Goal: Navigation & Orientation: Find specific page/section

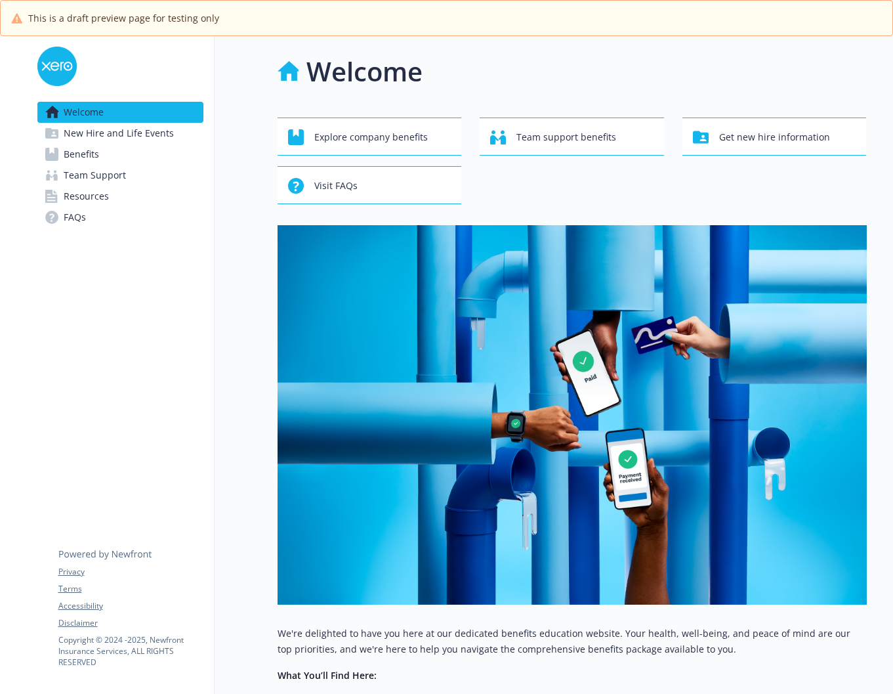
click at [105, 135] on span "New Hire and Life Events" at bounding box center [119, 133] width 110 height 21
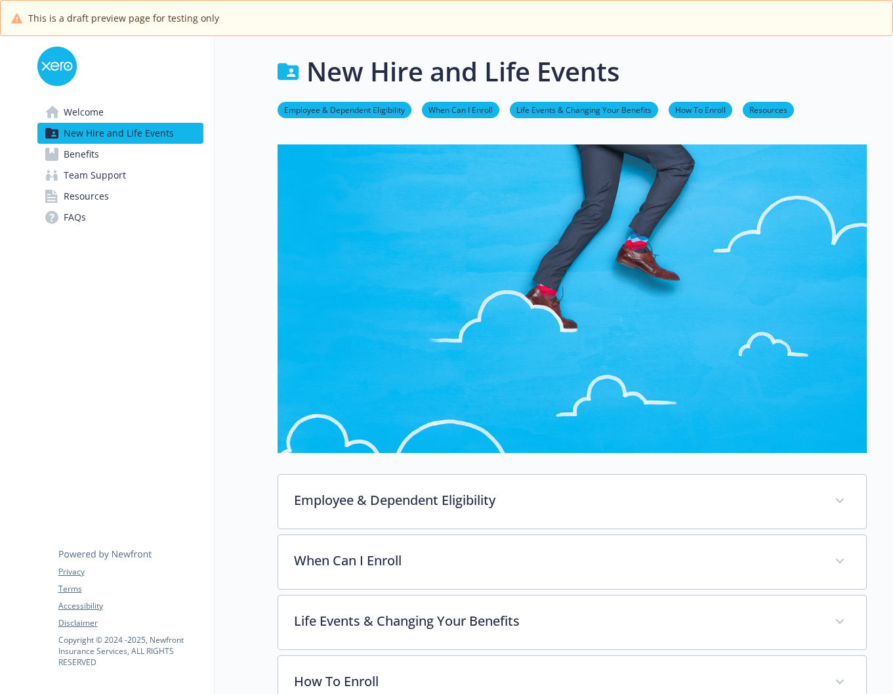
click at [132, 163] on link "Benefits" at bounding box center [120, 154] width 166 height 21
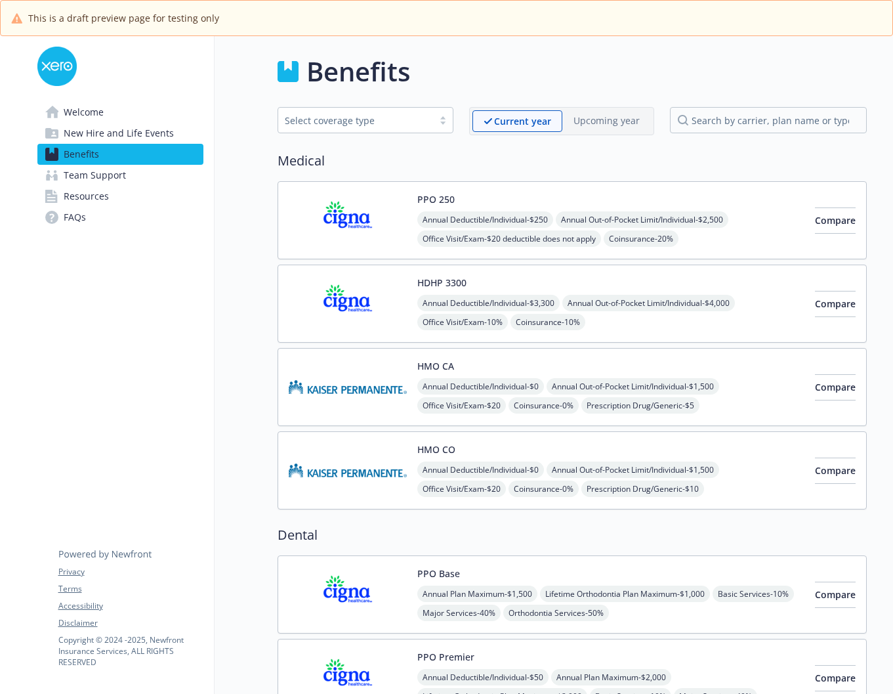
click at [144, 177] on link "Team Support" at bounding box center [120, 175] width 166 height 21
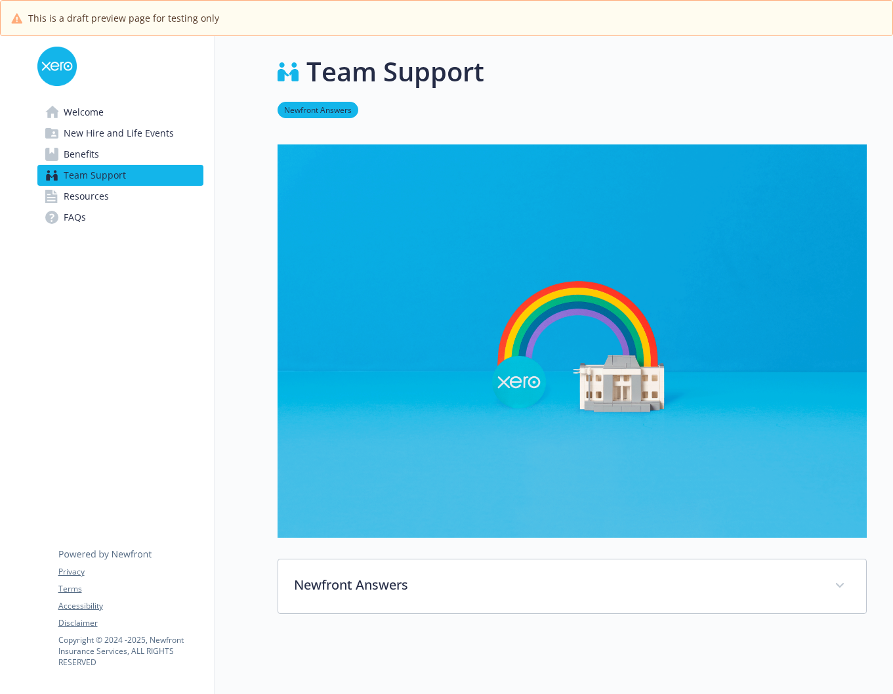
click at [148, 196] on link "Resources" at bounding box center [120, 196] width 166 height 21
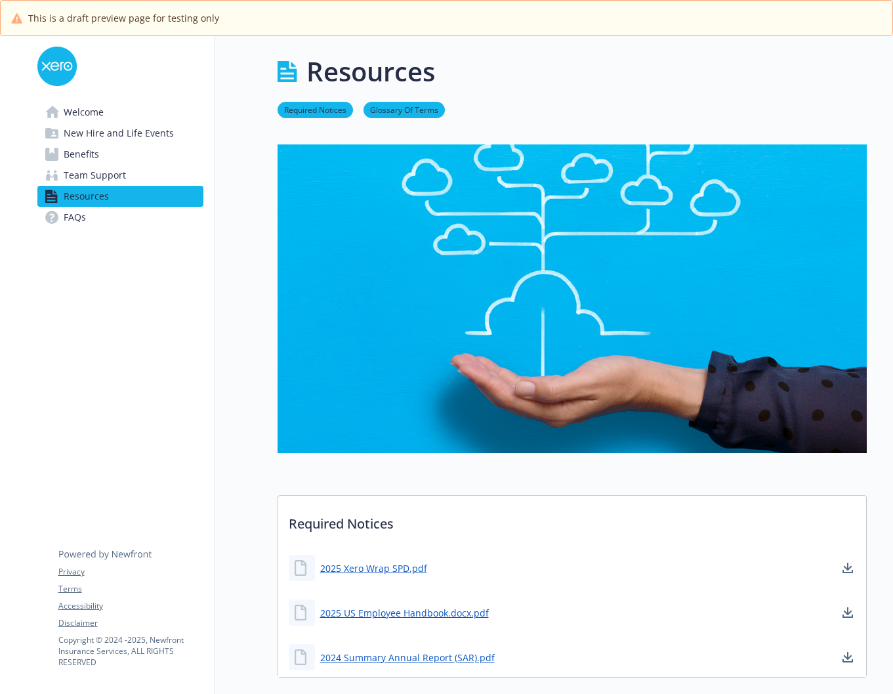
click at [137, 219] on link "FAQs" at bounding box center [120, 217] width 166 height 21
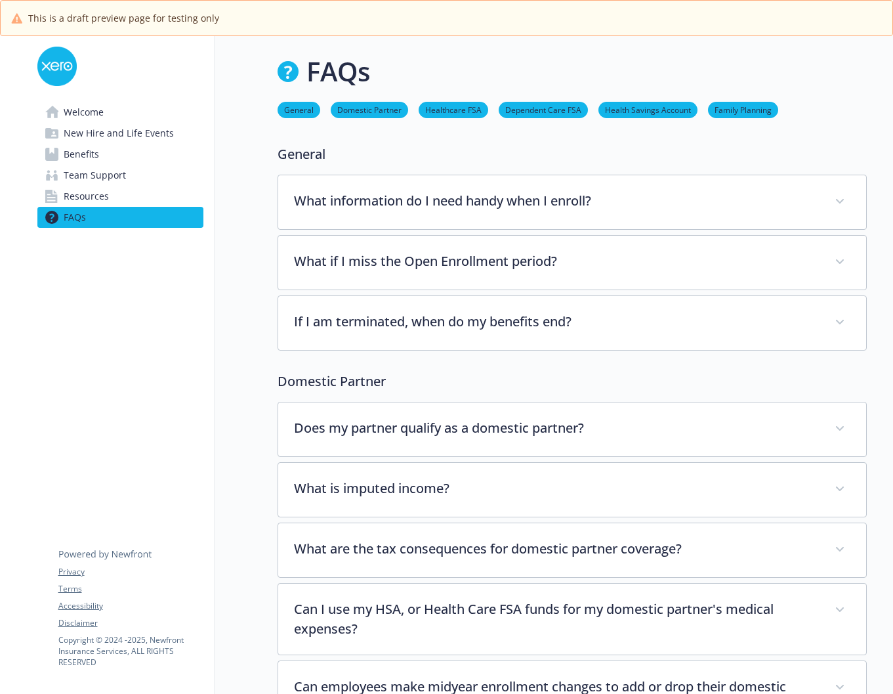
click at [100, 107] on span "Welcome" at bounding box center [84, 112] width 40 height 21
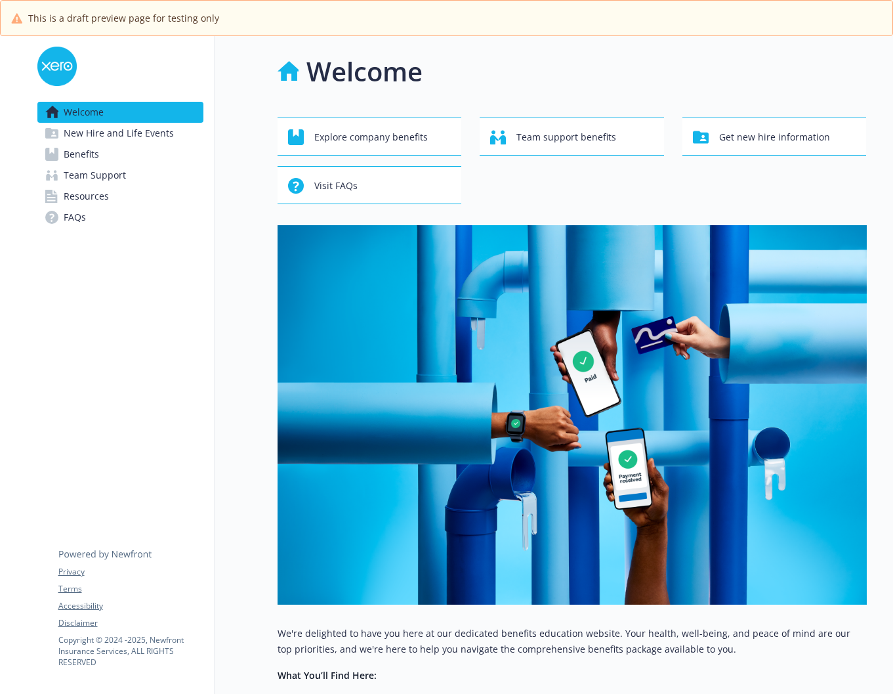
click at [135, 133] on span "New Hire and Life Events" at bounding box center [119, 133] width 110 height 21
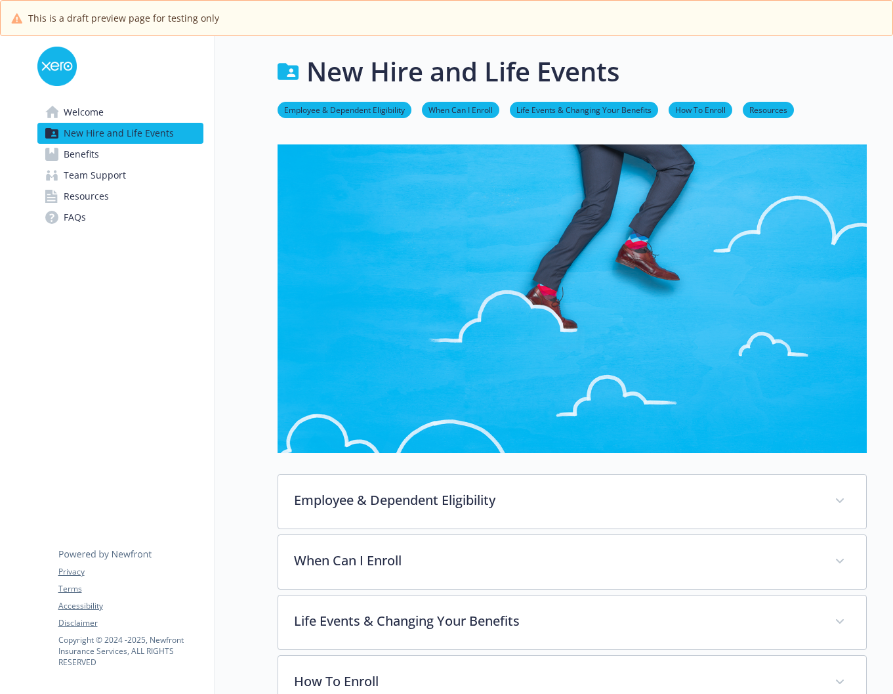
click at [133, 157] on link "Benefits" at bounding box center [120, 154] width 166 height 21
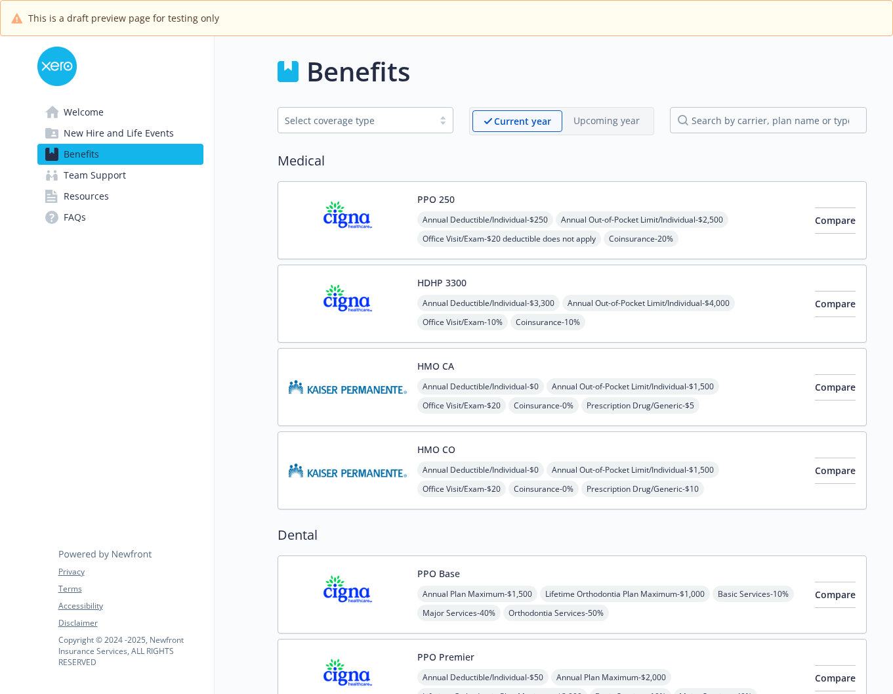
click at [131, 172] on link "Team Support" at bounding box center [120, 175] width 166 height 21
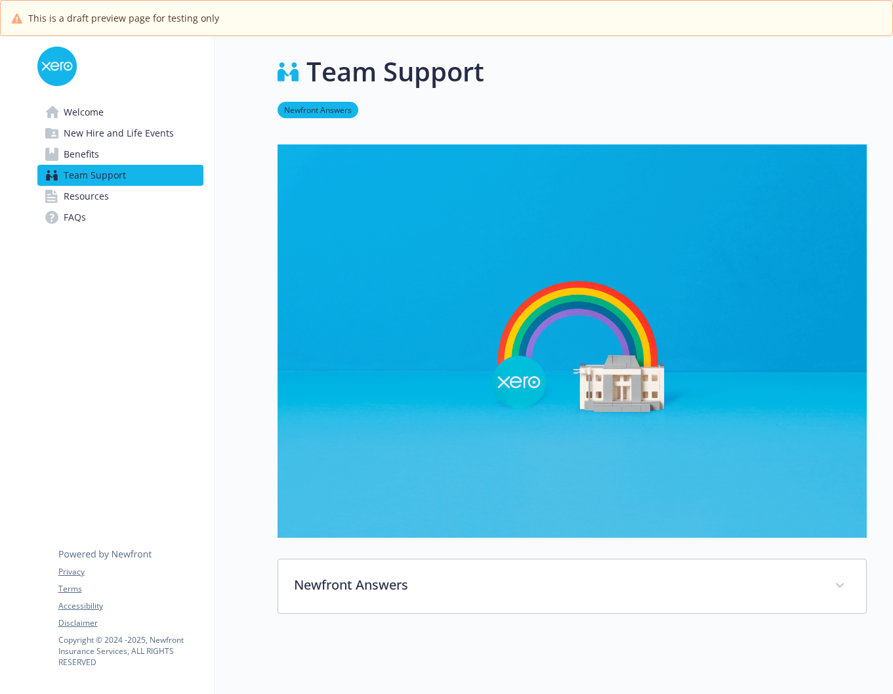
click at [127, 193] on link "Resources" at bounding box center [120, 196] width 166 height 21
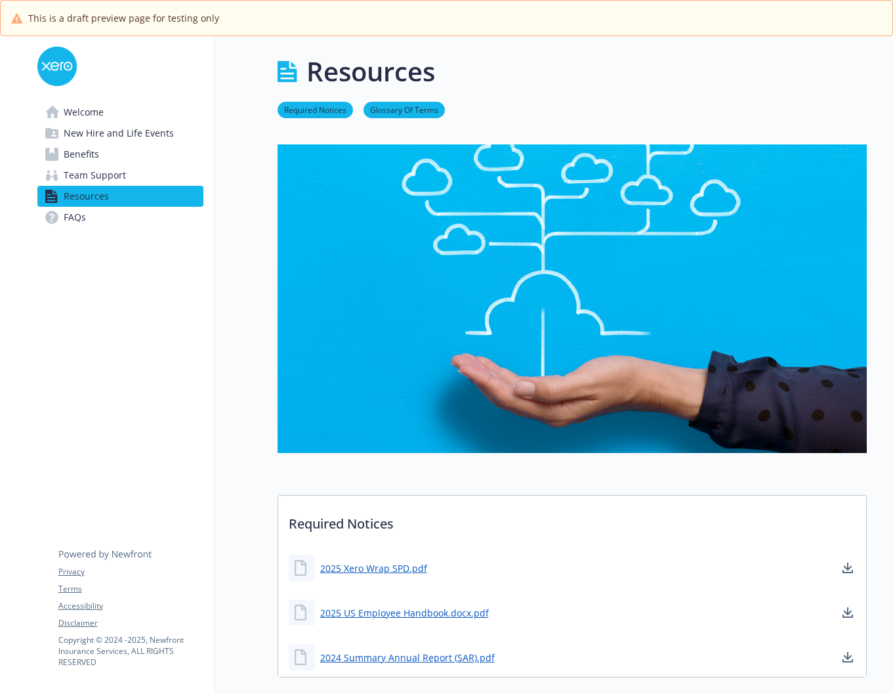
click at [114, 223] on link "FAQs" at bounding box center [120, 217] width 166 height 21
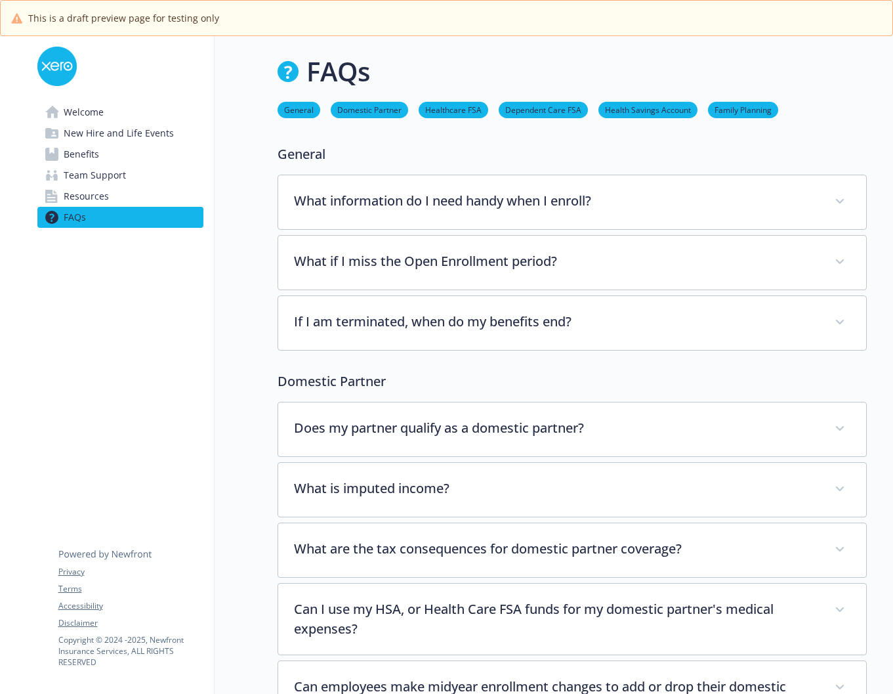
click at [118, 114] on link "Welcome" at bounding box center [120, 112] width 166 height 21
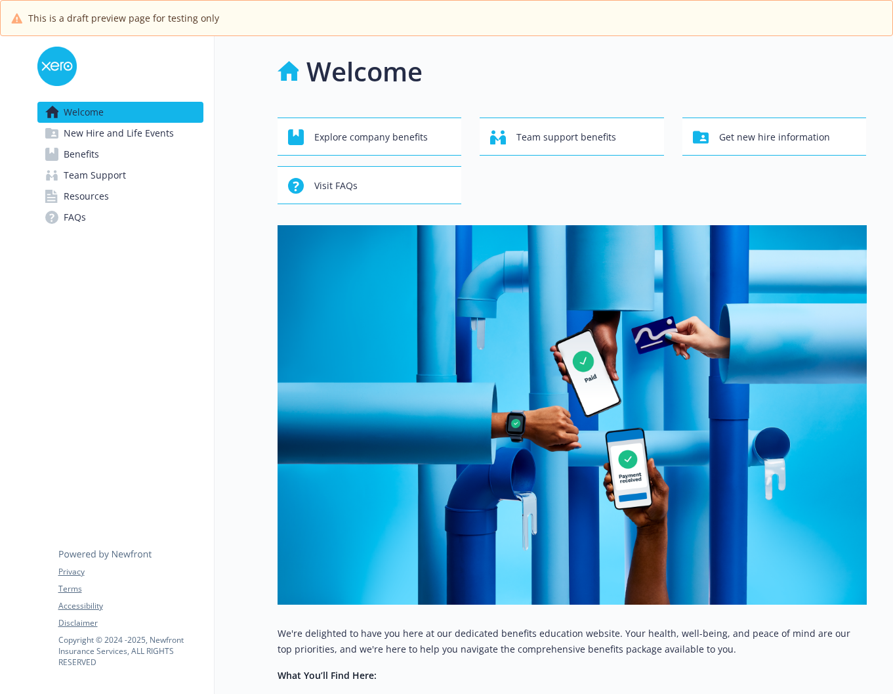
click at [101, 131] on span "New Hire and Life Events" at bounding box center [119, 133] width 110 height 21
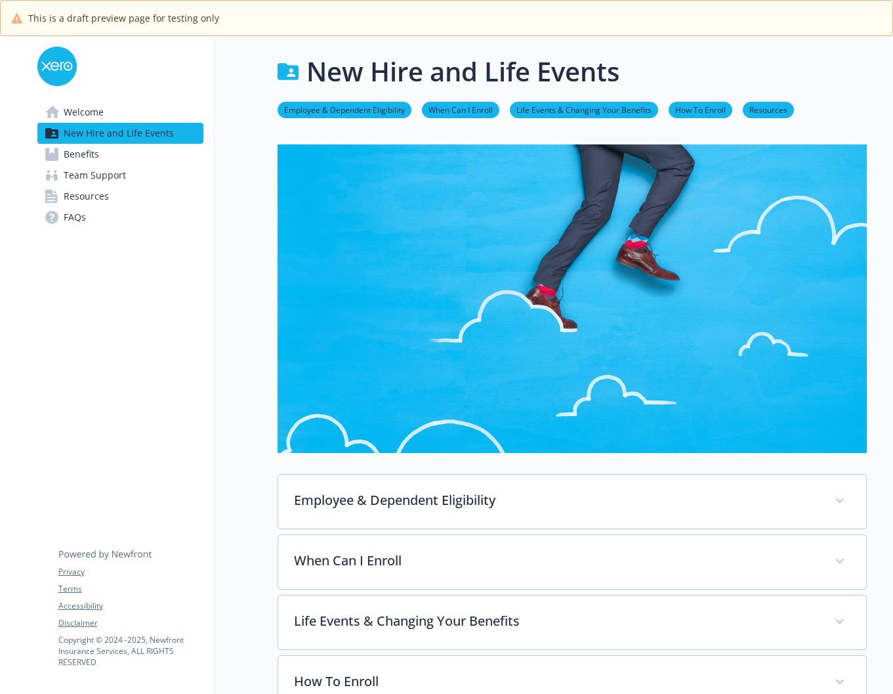
click at [95, 160] on span "Benefits" at bounding box center [81, 154] width 35 height 21
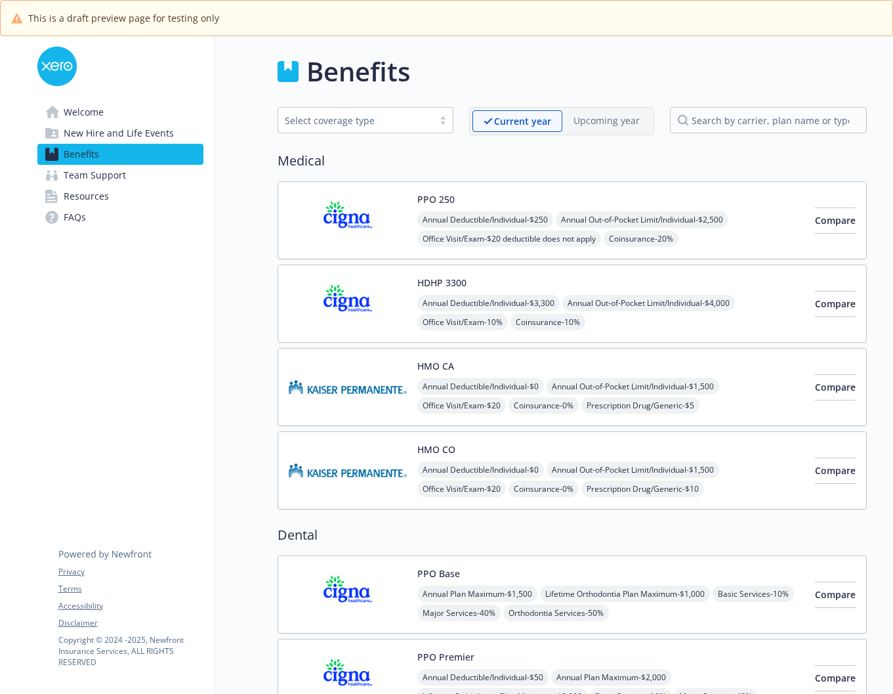
click at [91, 177] on span "Team Support" at bounding box center [95, 175] width 62 height 21
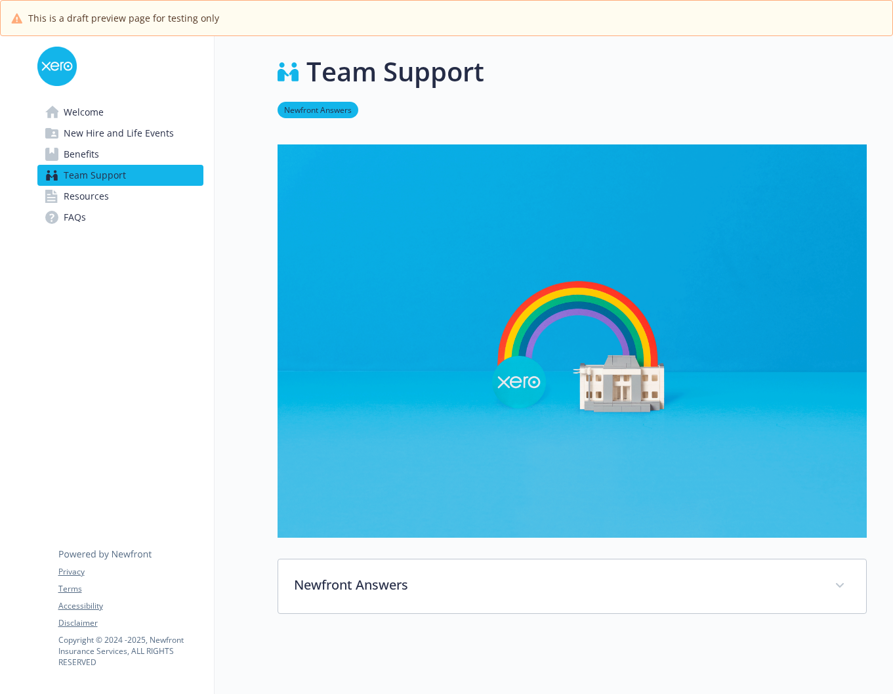
click at [96, 192] on span "Resources" at bounding box center [86, 196] width 45 height 21
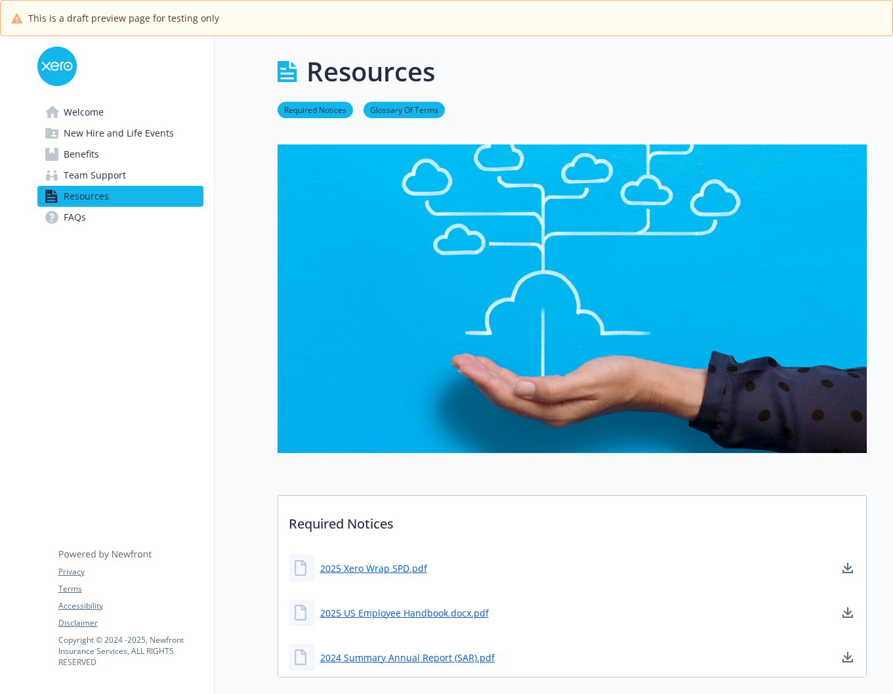
click at [100, 215] on link "FAQs" at bounding box center [120, 217] width 166 height 21
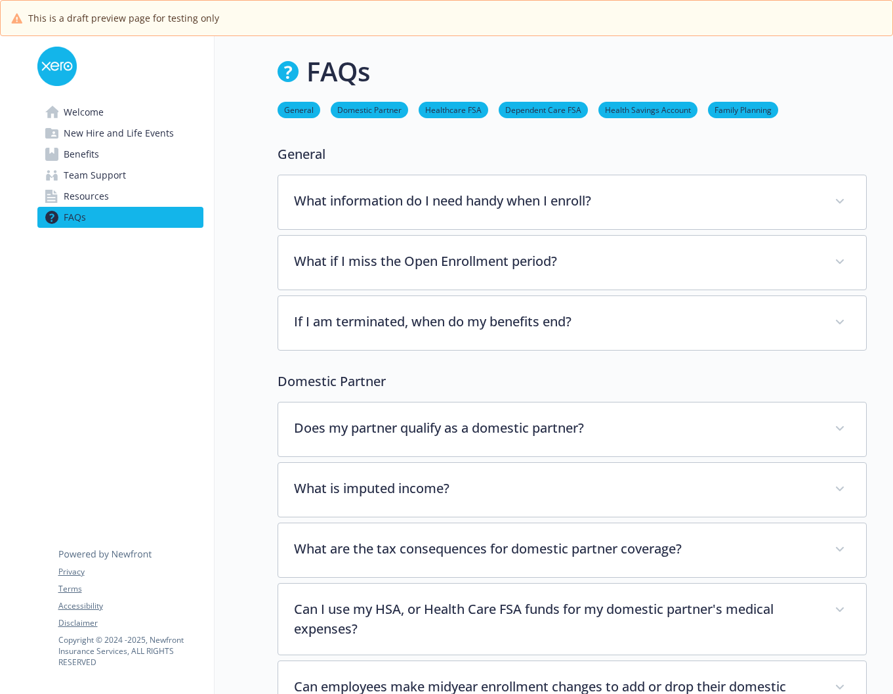
click at [112, 119] on link "Welcome" at bounding box center [120, 112] width 166 height 21
